Goal: Task Accomplishment & Management: Manage account settings

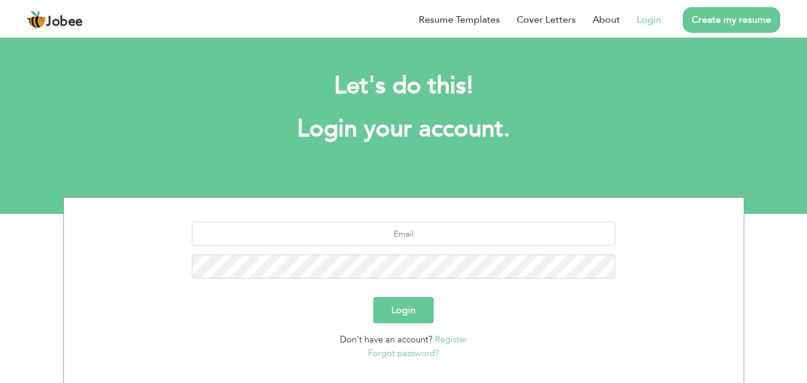
click at [646, 26] on link "Login" at bounding box center [649, 20] width 24 height 14
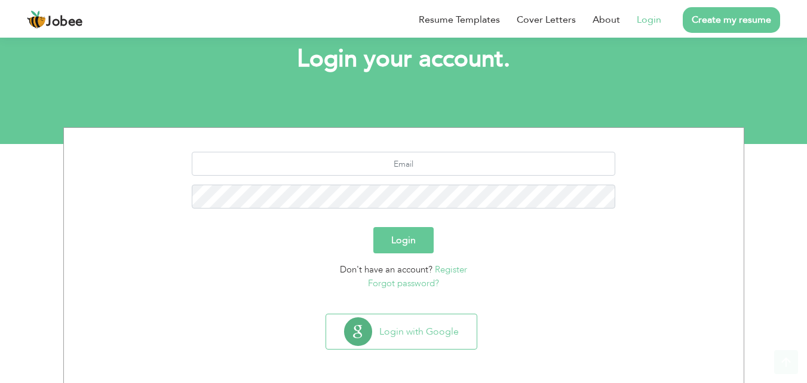
scroll to position [70, 0]
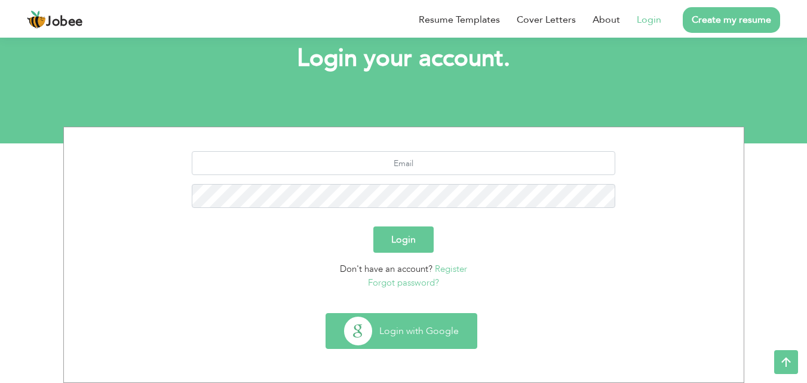
click at [390, 325] on button "Login with Google" at bounding box center [401, 331] width 151 height 35
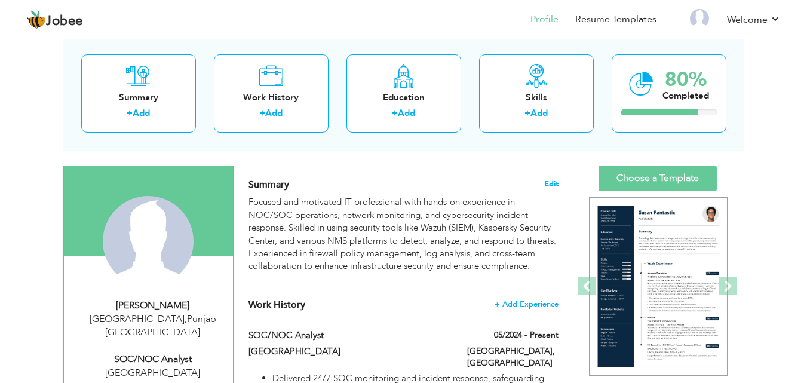
click at [546, 182] on span "Edit" at bounding box center [551, 184] width 14 height 8
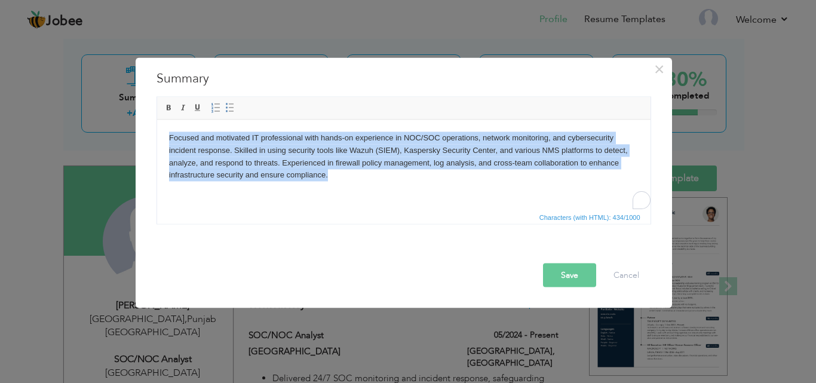
drag, startPoint x: 237, startPoint y: 158, endPoint x: 162, endPoint y: 133, distance: 78.8
click at [163, 134] on html "Focused and motivated IT professional with hands-on experience in NOC/SOC opera…" at bounding box center [403, 155] width 493 height 73
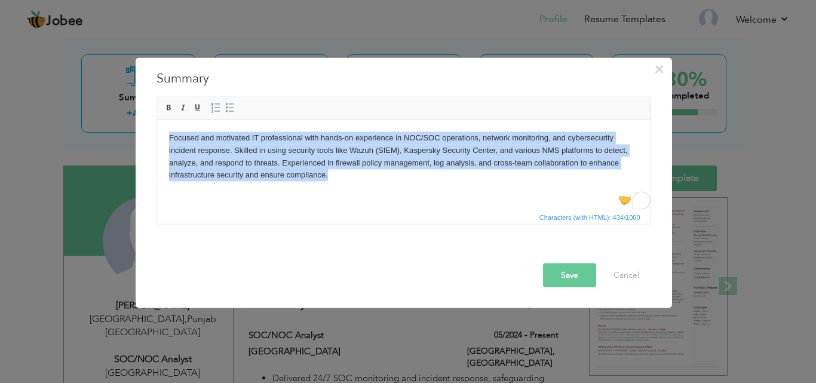
copy body "Focused and motivated IT professional with hands-on experience in NOC/SOC opera…"
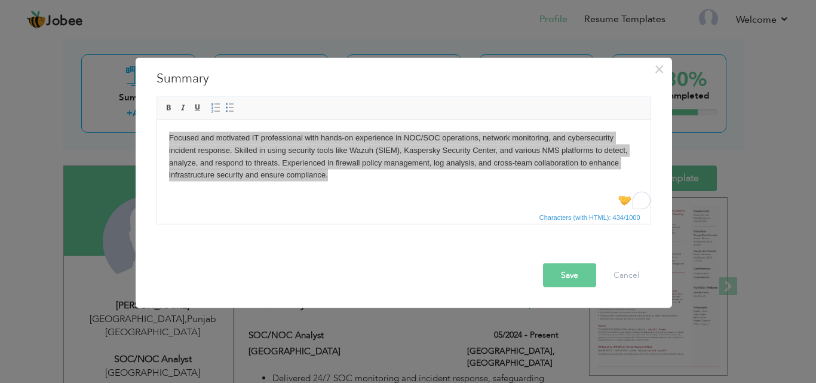
drag, startPoint x: 22, startPoint y: 119, endPoint x: 27, endPoint y: 122, distance: 6.5
click at [22, 119] on div "× Summary Focused and motivated IT professional with hands-on experience in NOC…" at bounding box center [408, 191] width 816 height 383
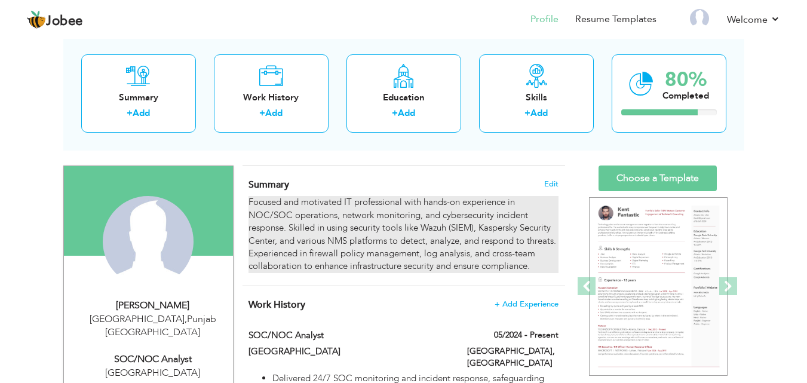
click at [474, 235] on div "Focused and motivated IT professional with hands-on experience in NOC/SOC opera…" at bounding box center [402, 234] width 309 height 77
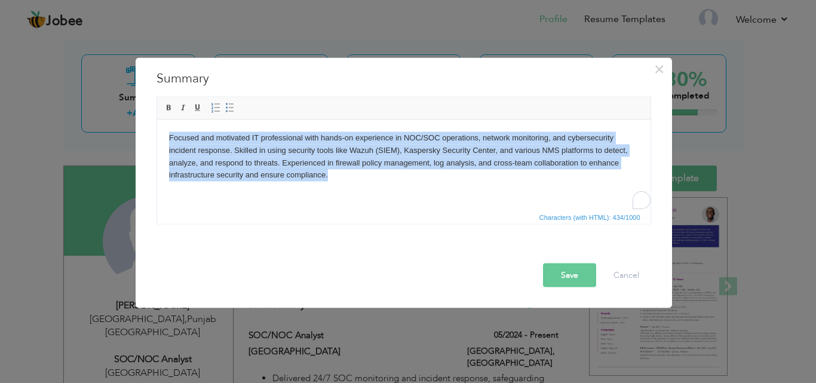
drag, startPoint x: 299, startPoint y: 174, endPoint x: 154, endPoint y: 132, distance: 151.6
click at [157, 132] on html "Focused and motivated IT professional with hands-on experience in NOC/SOC opera…" at bounding box center [403, 155] width 493 height 73
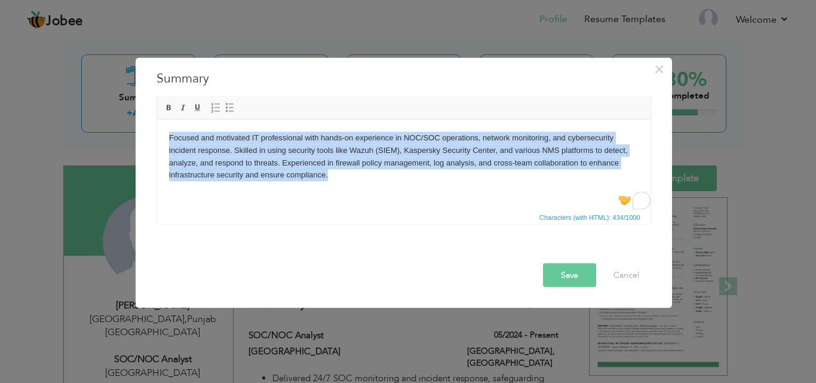
click at [363, 185] on html "Focused and motivated IT professional with hands-on experience in NOC/SOC opera…" at bounding box center [403, 155] width 493 height 73
drag, startPoint x: 334, startPoint y: 178, endPoint x: 285, endPoint y: 250, distance: 86.8
click at [157, 130] on html "Focused and motivated IT professional with hands-on experience in NOC/SOC opera…" at bounding box center [403, 155] width 493 height 73
click at [327, 177] on body "Focused and motivated IT professional with hands-on experience in NOC/SOC opera…" at bounding box center [403, 156] width 470 height 50
drag, startPoint x: 369, startPoint y: 182, endPoint x: 175, endPoint y: 134, distance: 200.1
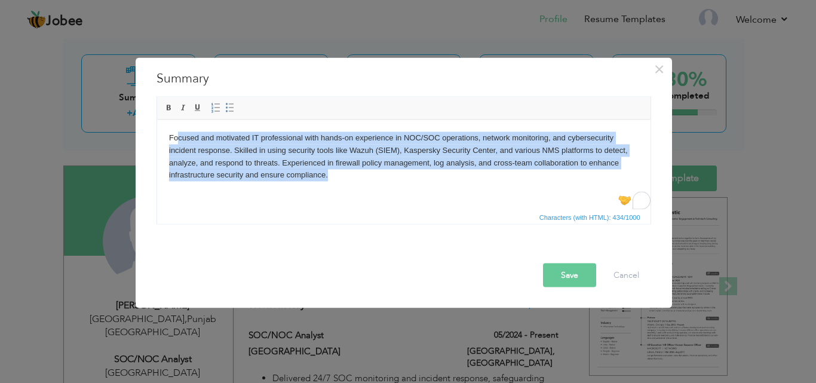
click at [177, 134] on html "Focused and motivated IT professional with hands-on experience in NOC/SOC opera…" at bounding box center [403, 155] width 493 height 73
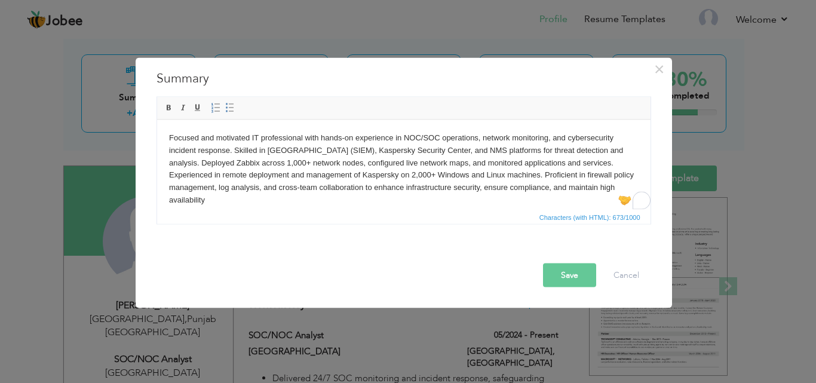
click at [561, 269] on button "Save" at bounding box center [569, 275] width 53 height 24
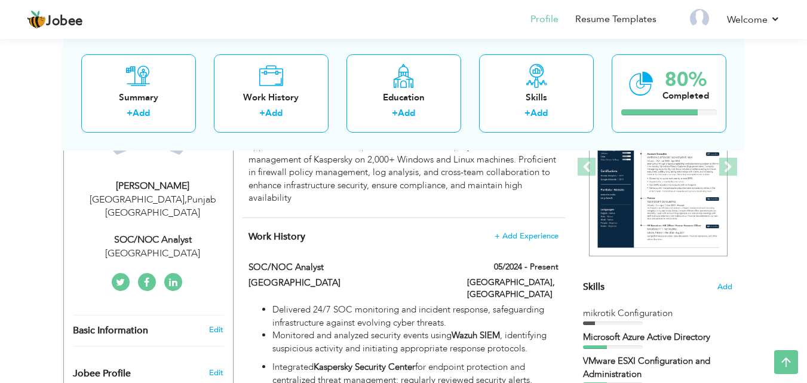
scroll to position [358, 0]
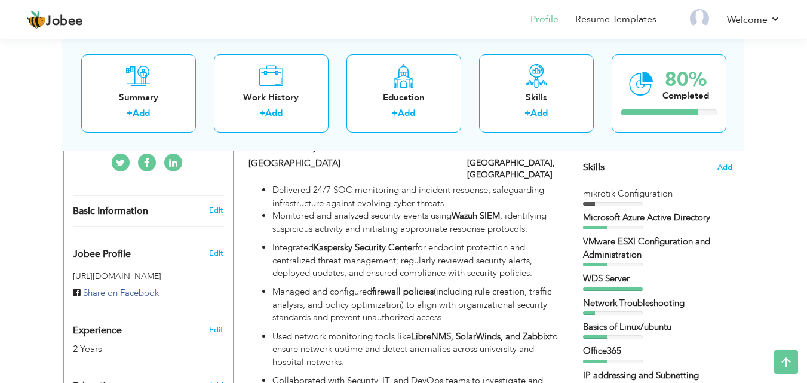
click at [639, 256] on div "VMware ESXI Configuration and Administration" at bounding box center [657, 248] width 149 height 26
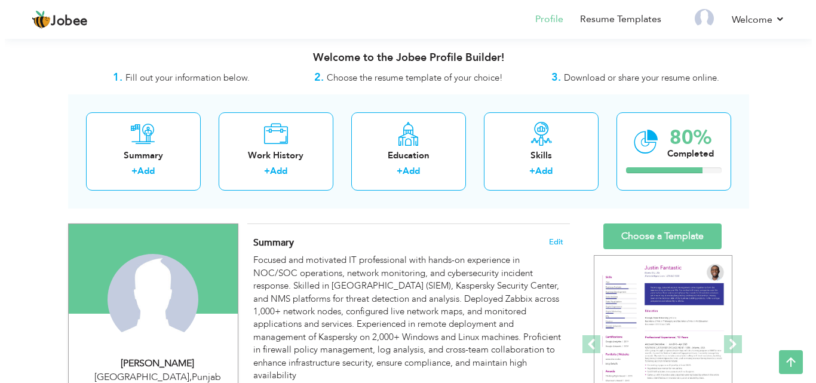
scroll to position [0, 0]
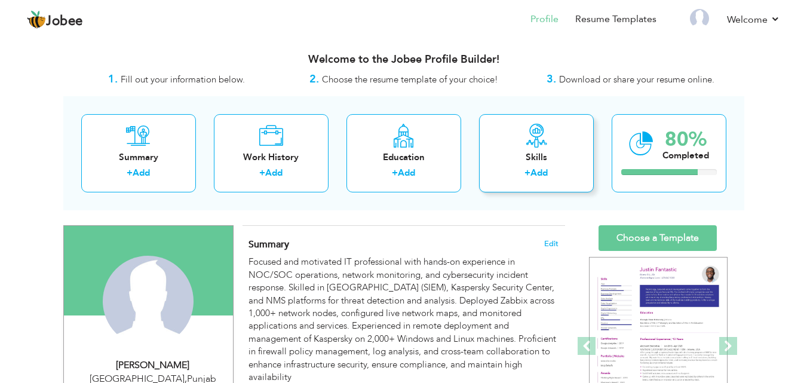
click at [566, 143] on div "Skills + Add" at bounding box center [536, 153] width 115 height 78
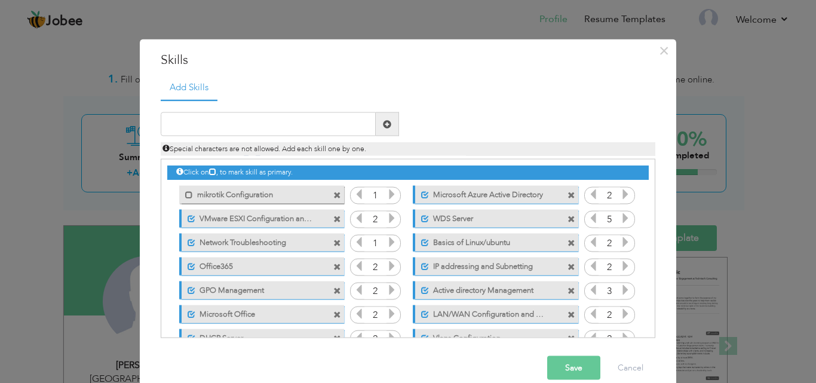
click at [567, 268] on span at bounding box center [571, 267] width 8 height 8
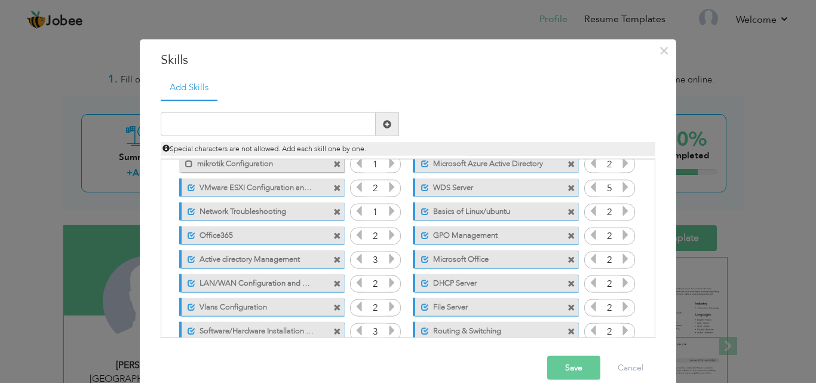
scroll to position [60, 0]
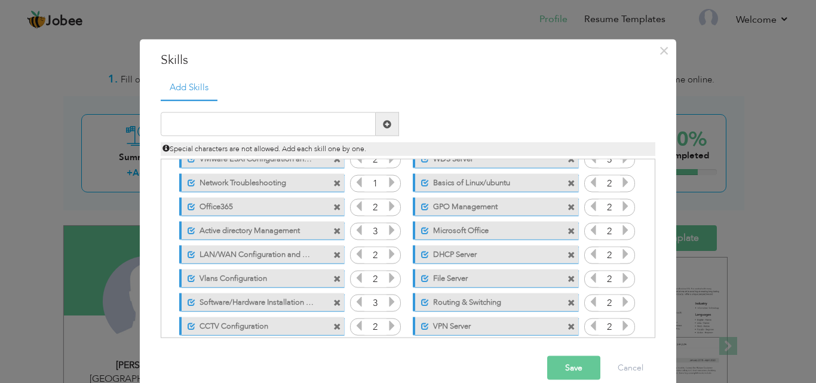
click at [333, 280] on span at bounding box center [337, 279] width 8 height 8
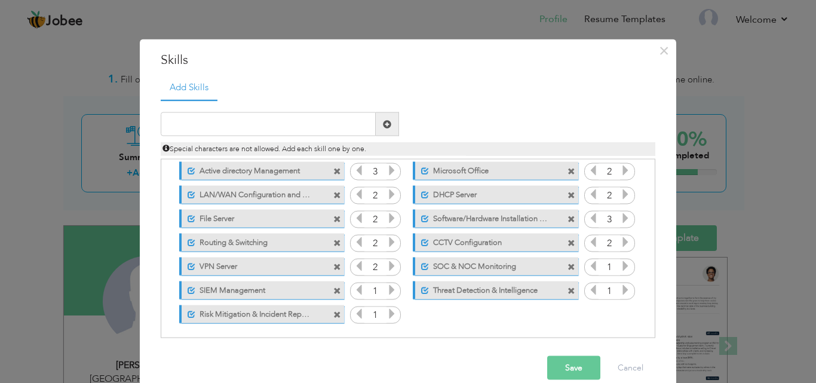
click at [567, 241] on span at bounding box center [571, 243] width 8 height 8
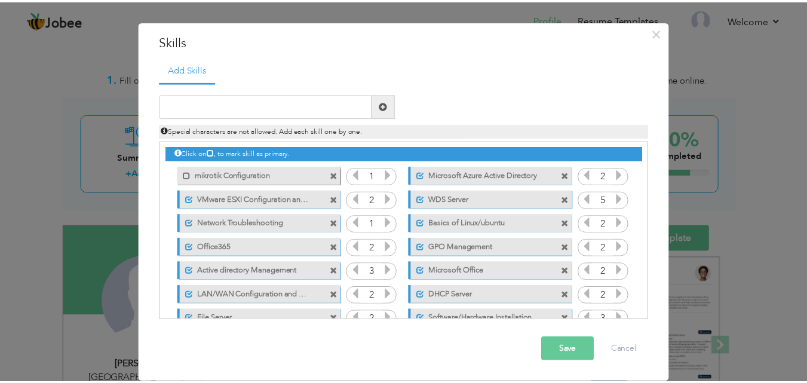
scroll to position [0, 0]
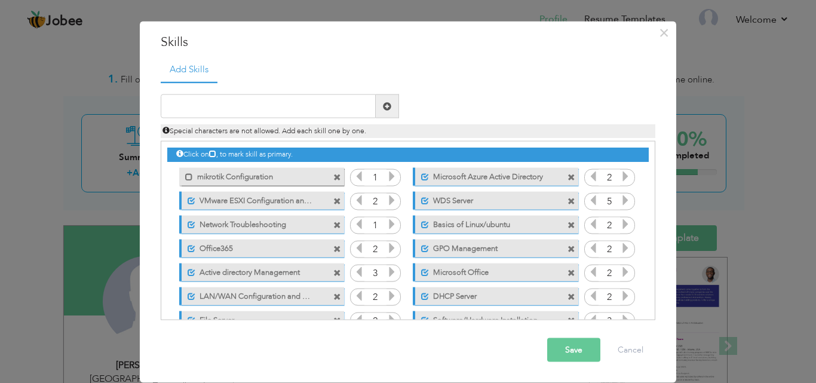
click at [547, 351] on button "Save" at bounding box center [573, 350] width 53 height 24
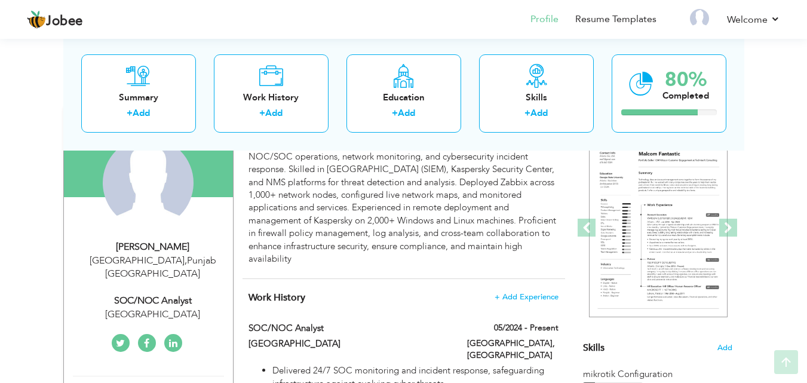
scroll to position [119, 0]
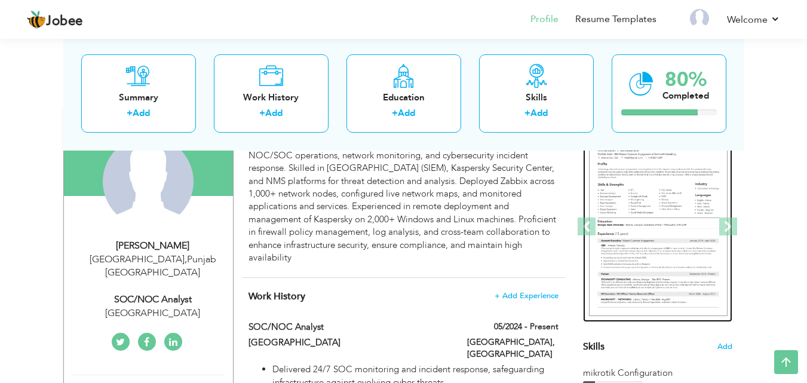
click at [650, 184] on div at bounding box center [657, 226] width 149 height 191
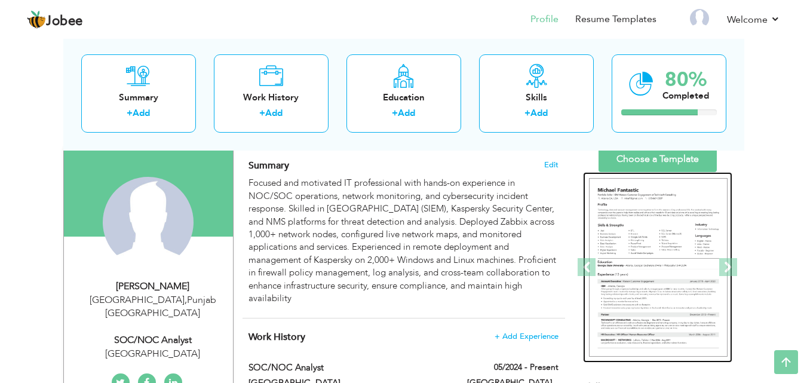
scroll to position [60, 0]
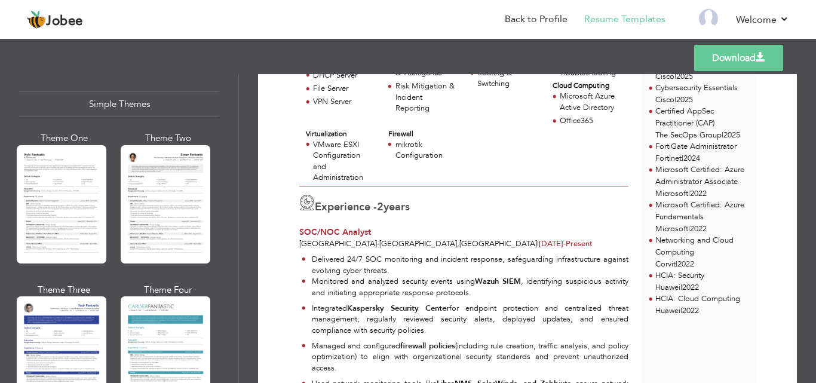
scroll to position [2067, 0]
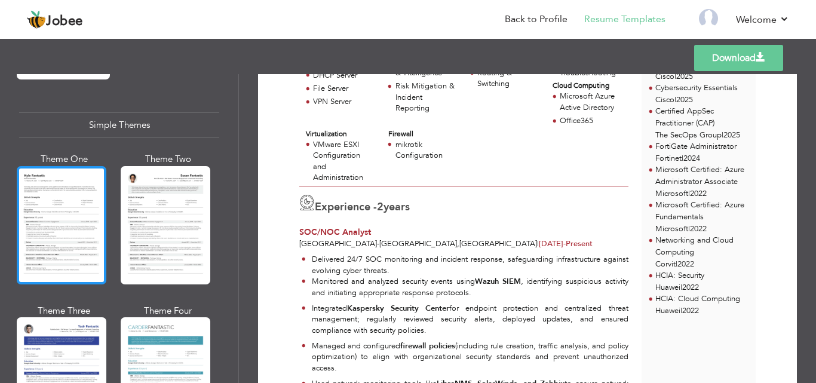
click at [89, 203] on div at bounding box center [62, 225] width 90 height 118
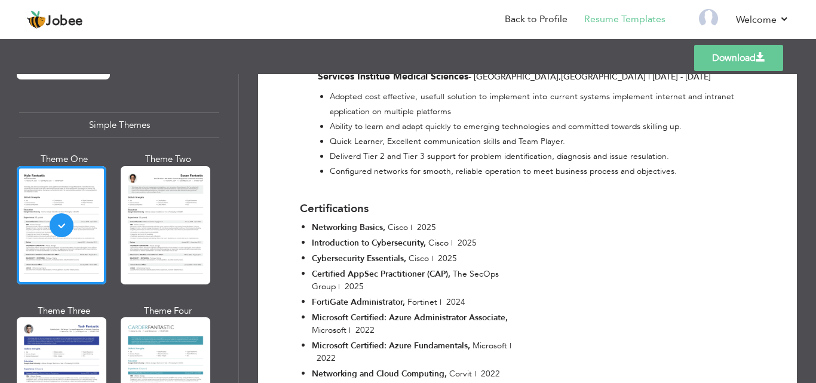
scroll to position [1195, 0]
